Goal: Use online tool/utility

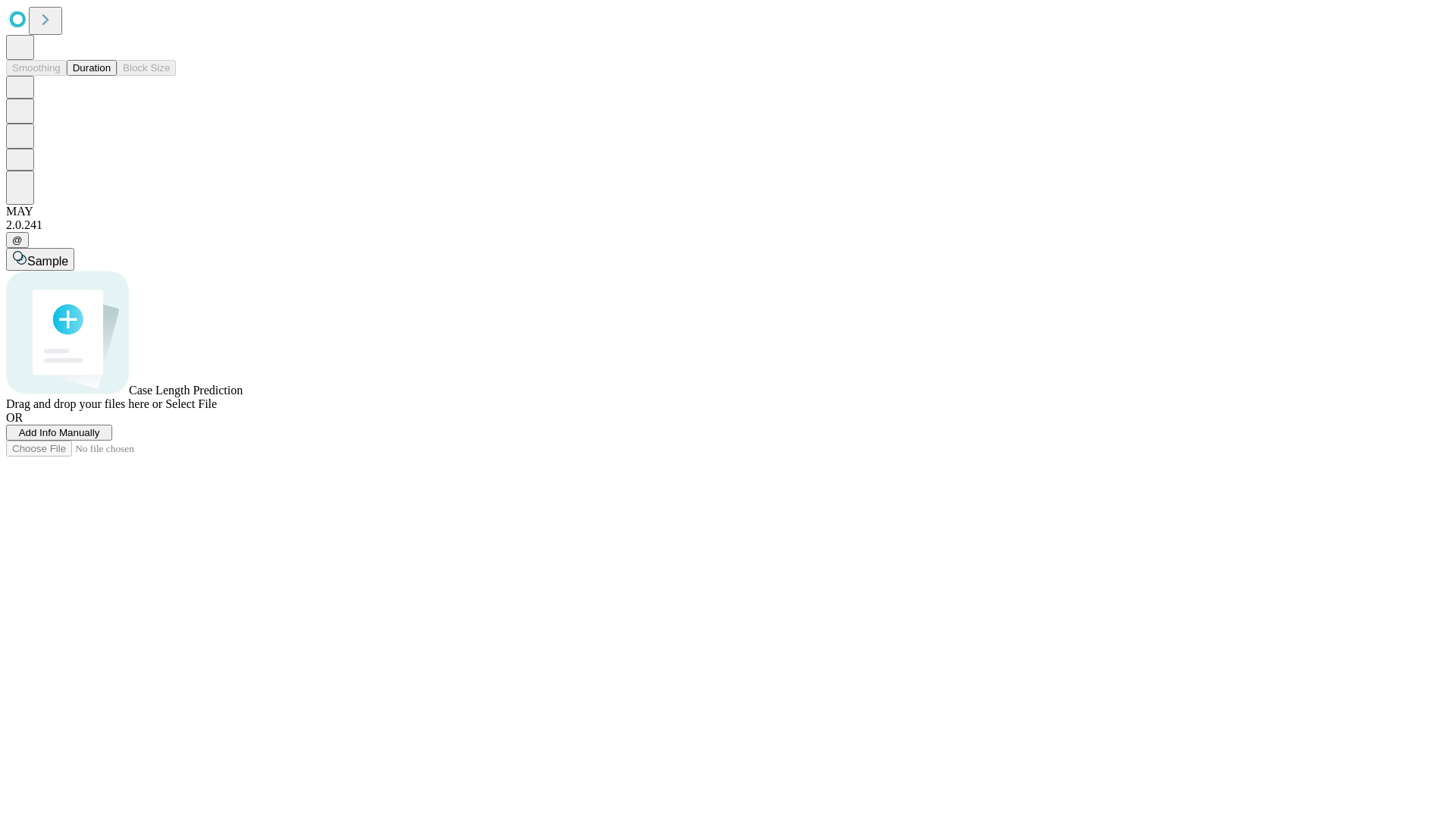
click at [111, 75] on button "Duration" at bounding box center [92, 68] width 50 height 16
click at [217, 411] on span "Select File" at bounding box center [191, 403] width 52 height 12
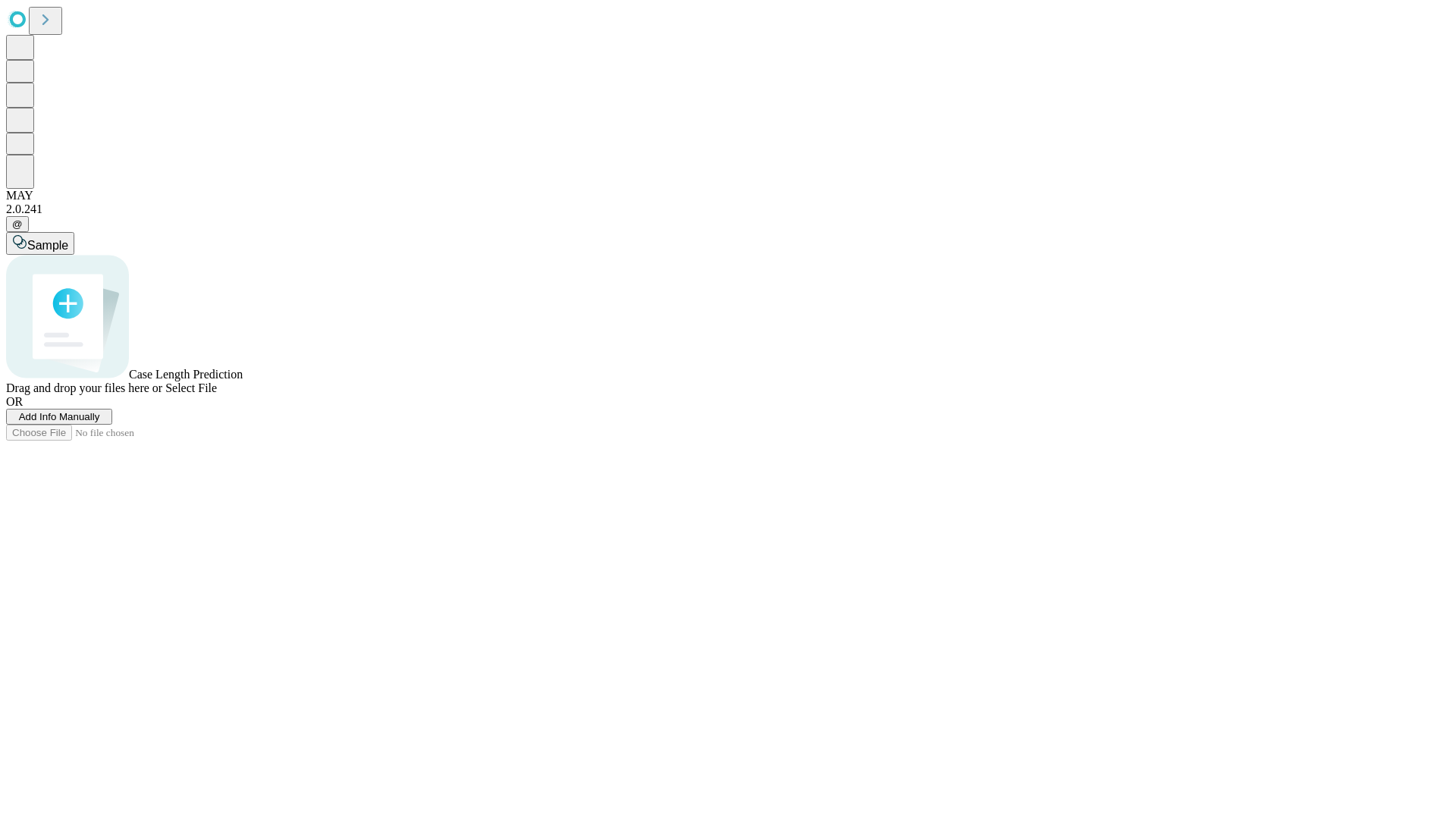
click at [217, 395] on span "Select File" at bounding box center [191, 387] width 52 height 12
